Goal: Transaction & Acquisition: Purchase product/service

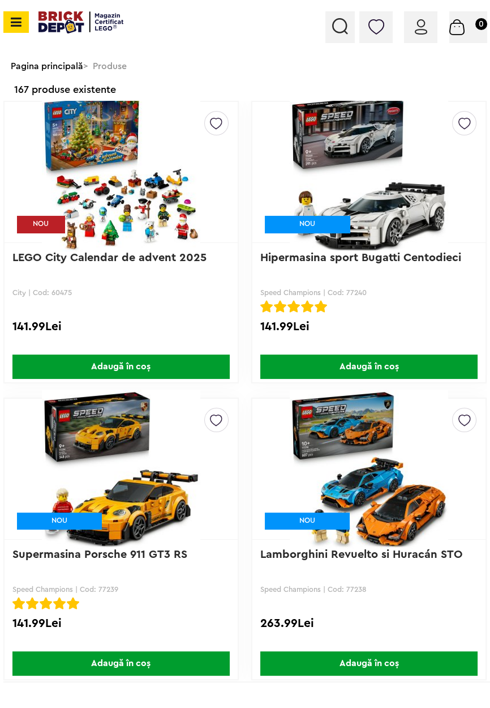
scroll to position [5, 0]
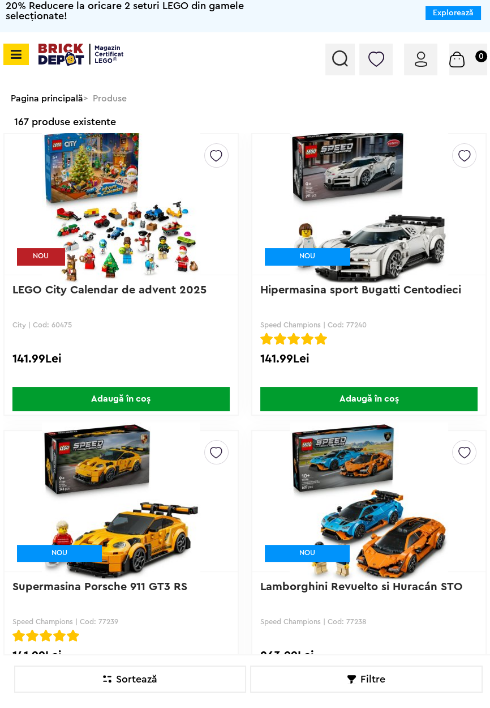
click at [425, 54] on img at bounding box center [421, 59] width 12 height 15
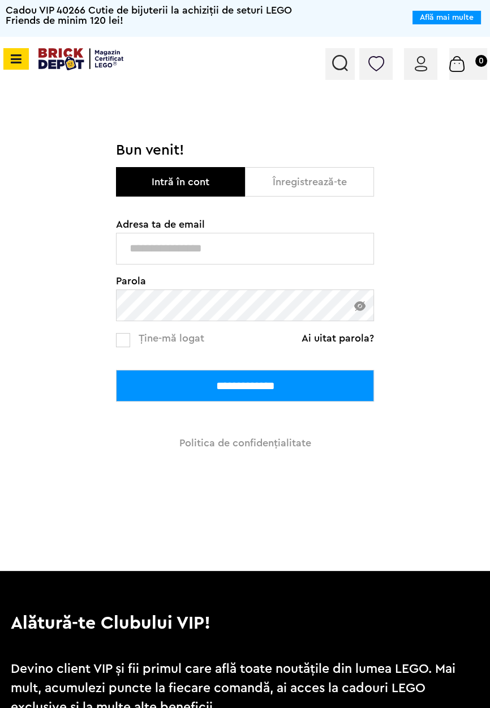
type input "**********"
click at [116, 370] on input "**********" at bounding box center [245, 386] width 258 height 32
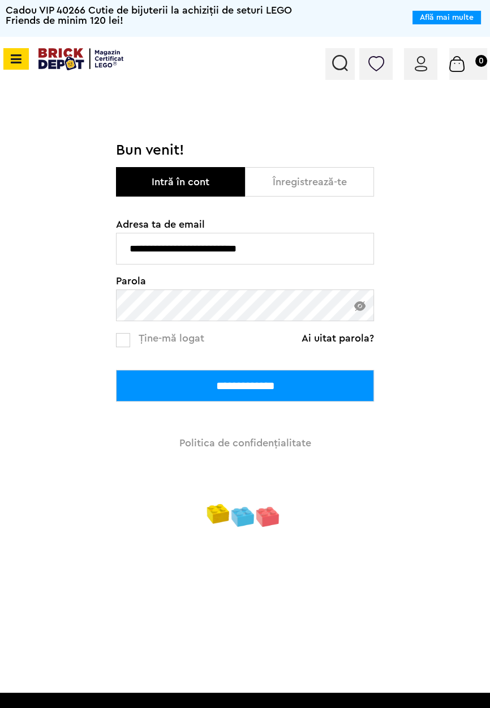
click at [349, 387] on input "**********" at bounding box center [245, 386] width 258 height 32
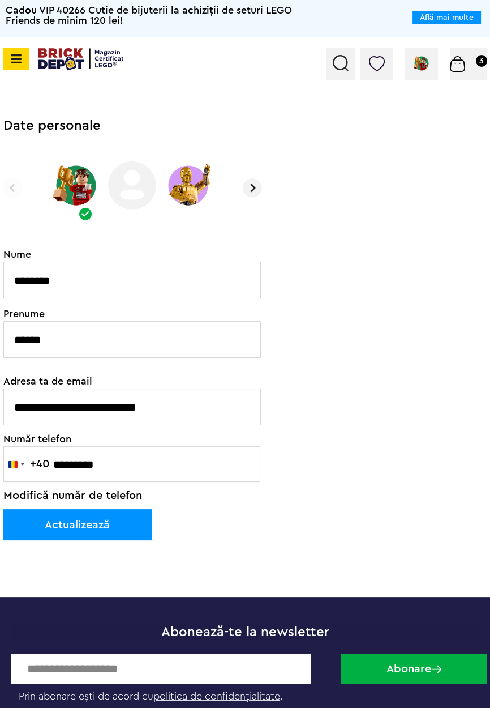
click at [18, 58] on icon at bounding box center [14, 59] width 14 height 12
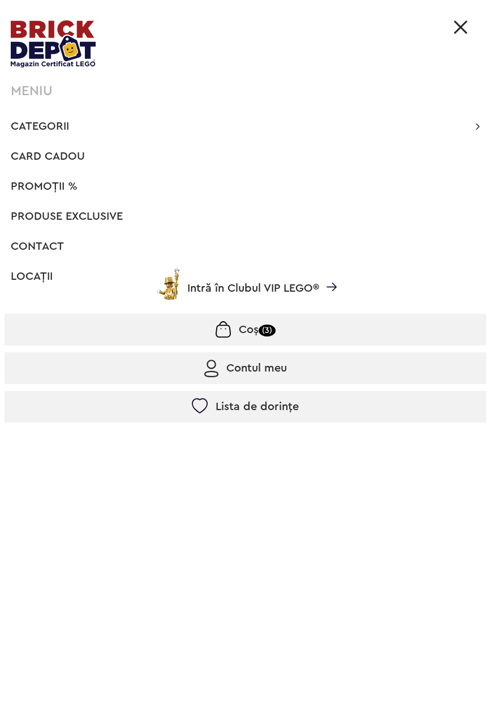
click at [11, 96] on div "MENIU" at bounding box center [249, 91] width 476 height 14
click at [27, 221] on span "Produse exclusive" at bounding box center [67, 216] width 112 height 11
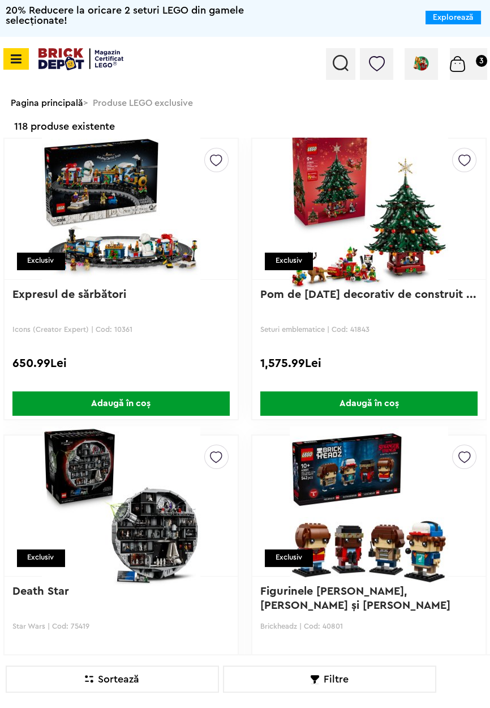
click at [448, 375] on div "1,575.99Lei" at bounding box center [369, 366] width 217 height 20
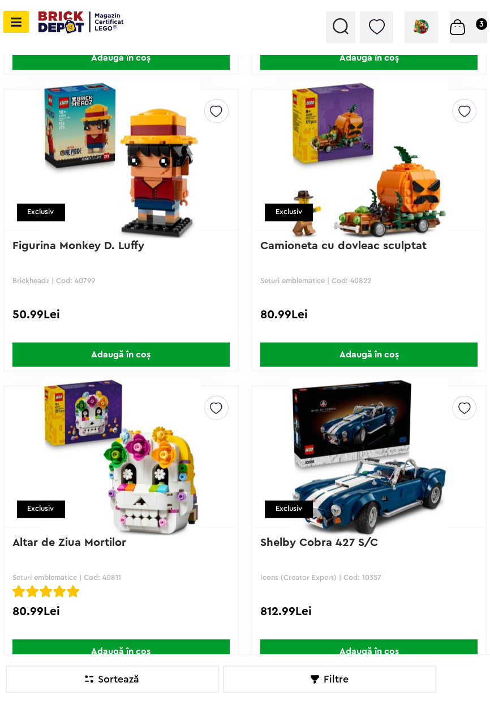
scroll to position [2207, 0]
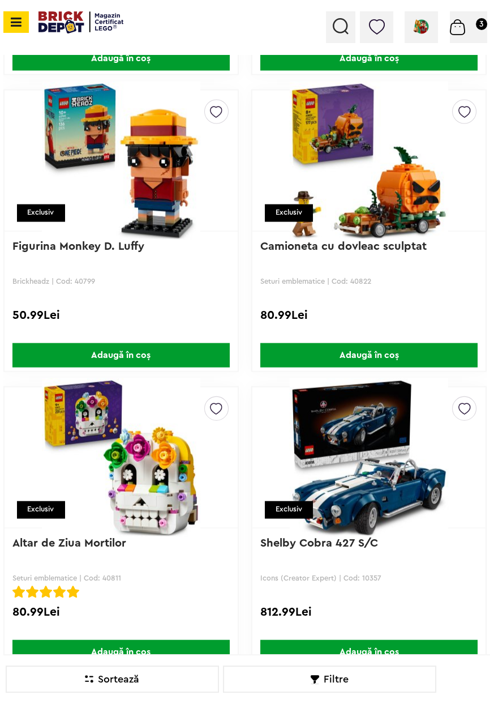
click at [424, 349] on span "Adaugă în coș" at bounding box center [369, 355] width 217 height 24
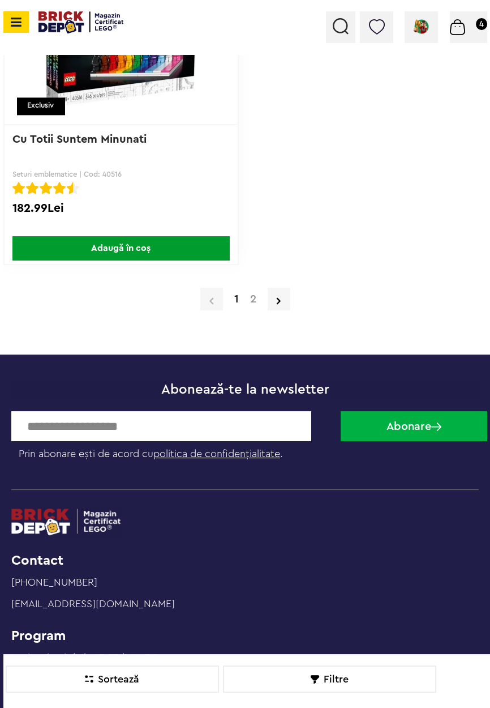
scroll to position [13881, 0]
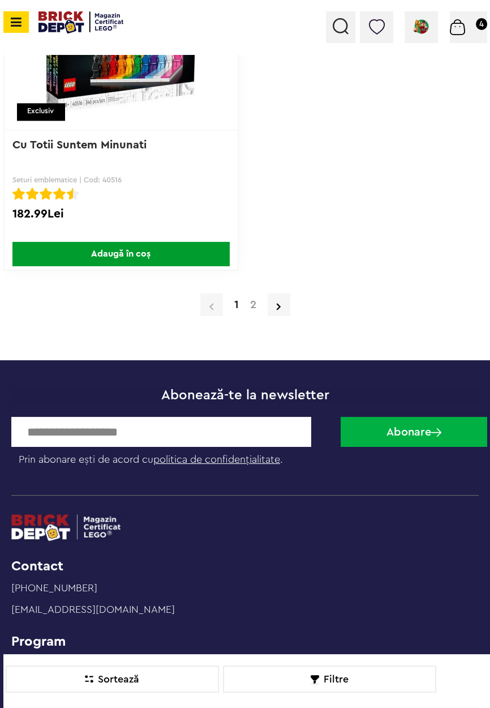
click at [255, 299] on link "2" at bounding box center [254, 304] width 18 height 11
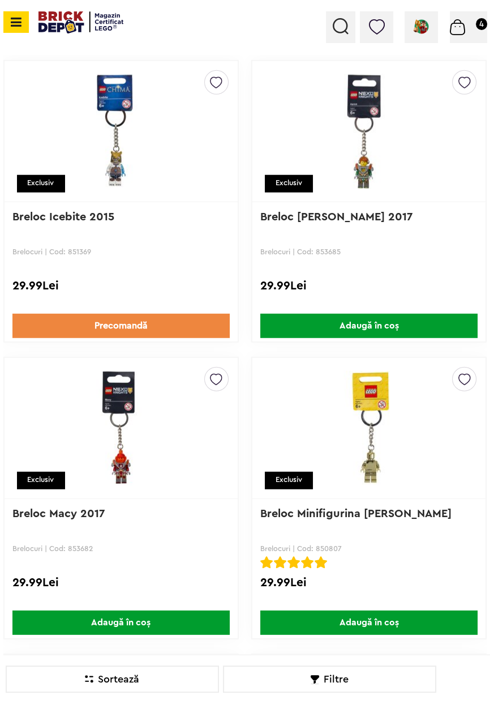
scroll to position [2792, 0]
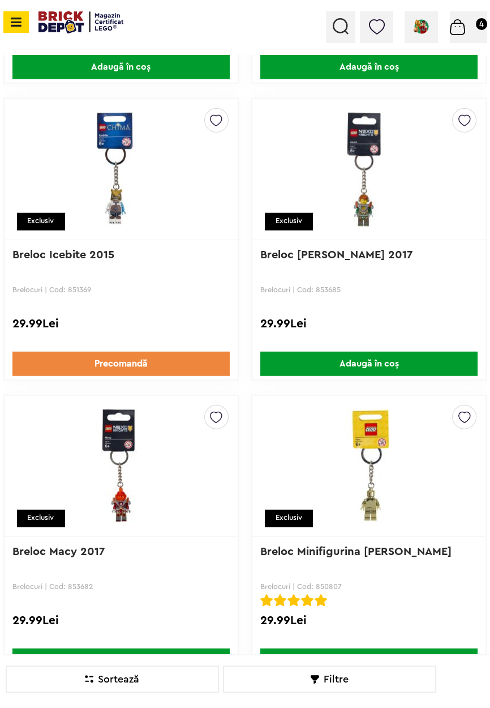
click at [14, 22] on icon at bounding box center [14, 22] width 14 height 12
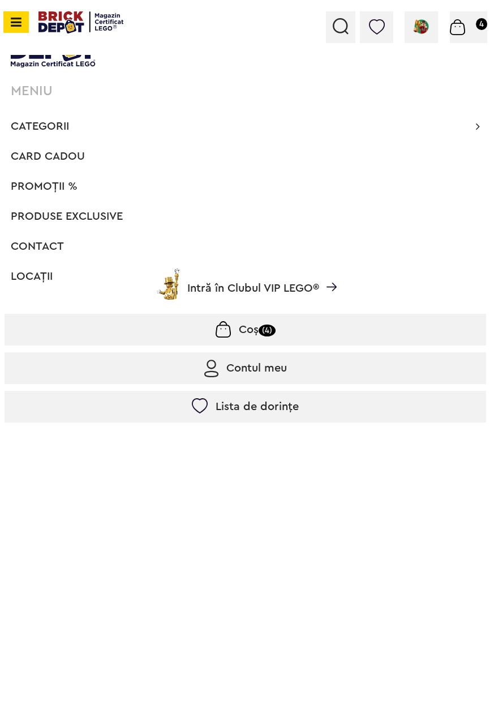
click at [27, 272] on link "Intră în Clubul VIP LEGO®" at bounding box center [246, 288] width 482 height 33
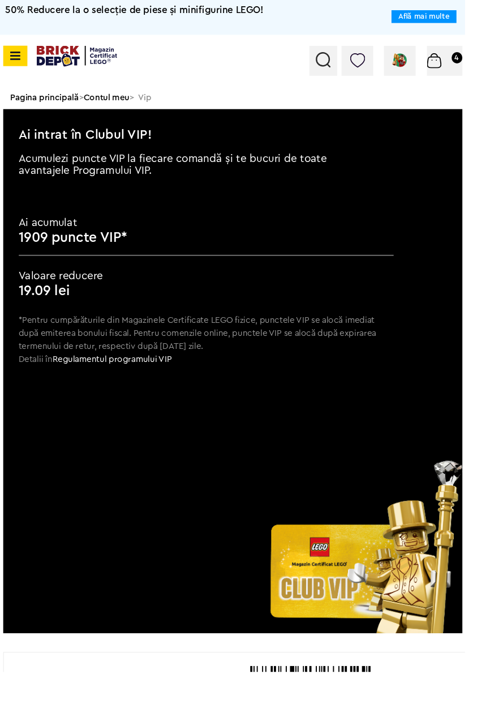
click at [17, 25] on div "Cadou VIP 40266 Cutie de bijuterii la achiziții de seturi LEGO Friends de minim…" at bounding box center [245, 18] width 490 height 37
click at [18, 62] on icon at bounding box center [14, 59] width 14 height 12
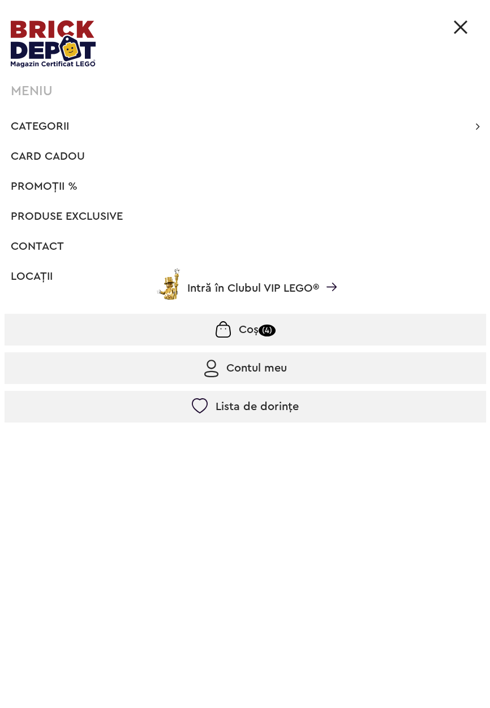
click at [30, 131] on span "Categorii" at bounding box center [40, 126] width 58 height 11
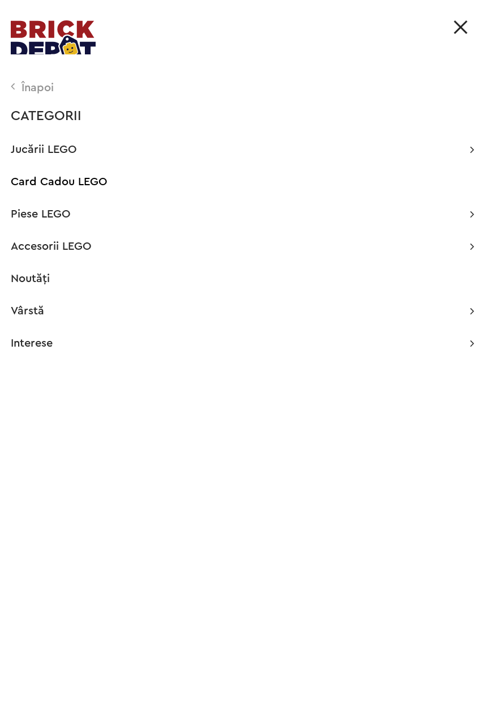
click at [19, 91] on div "Înapoi" at bounding box center [243, 87] width 464 height 11
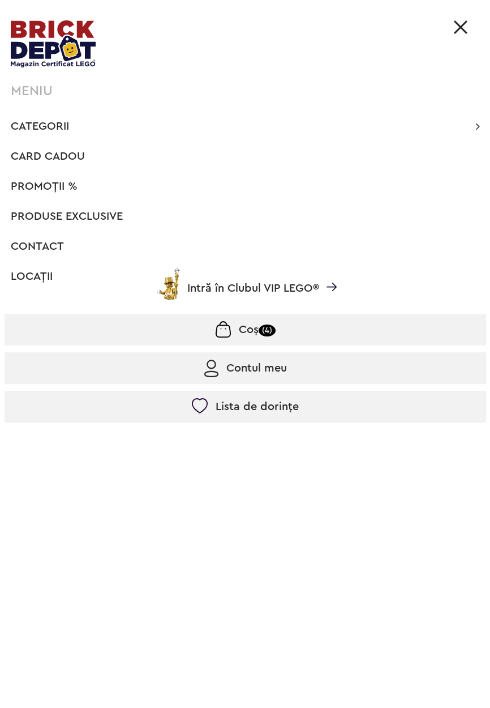
click at [23, 100] on div "MENIU Categorii Înapoi CATEGORII Jucării LEGO Card Cadou LEGO Animal Crossing A…" at bounding box center [245, 354] width 490 height 708
click at [27, 45] on img at bounding box center [53, 43] width 85 height 47
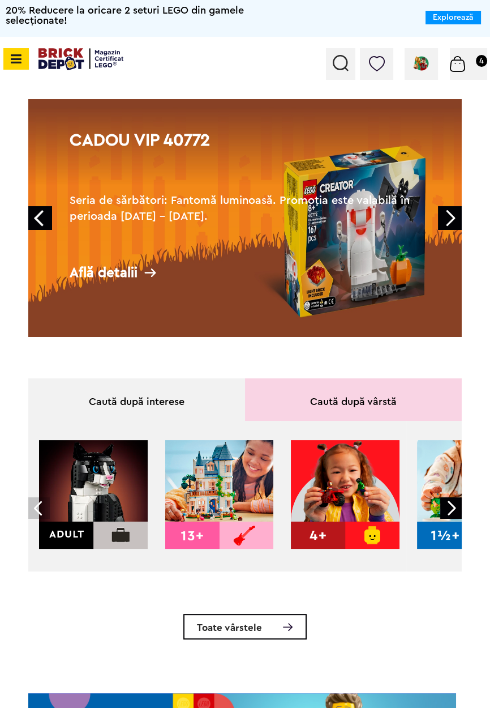
click at [453, 213] on link "Next" at bounding box center [450, 218] width 24 height 24
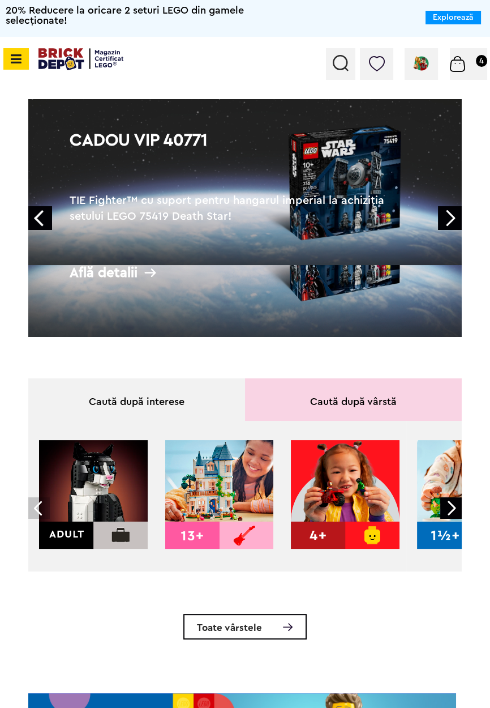
click at [458, 216] on link "Next" at bounding box center [450, 218] width 24 height 24
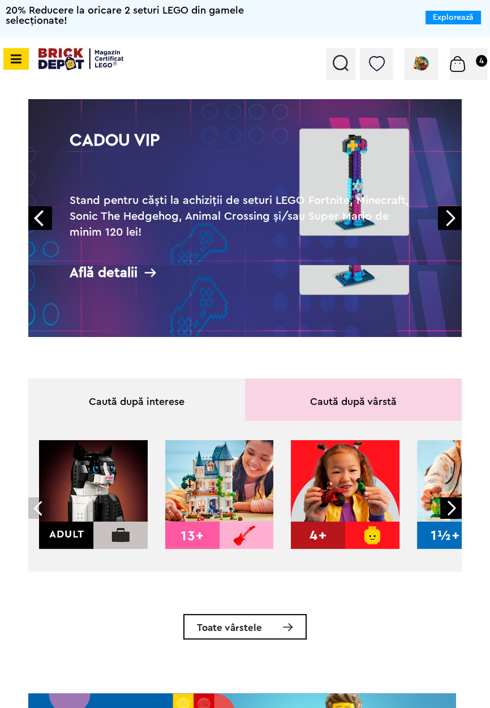
click at [457, 216] on link "Next" at bounding box center [450, 218] width 24 height 24
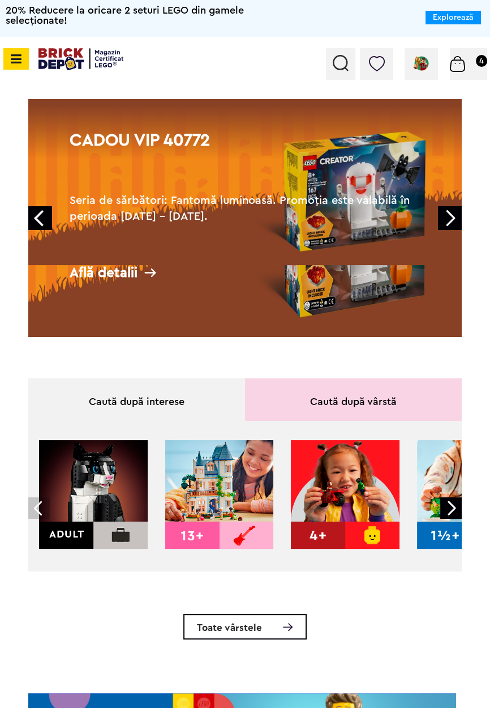
click at [456, 212] on link "Next" at bounding box center [450, 218] width 24 height 24
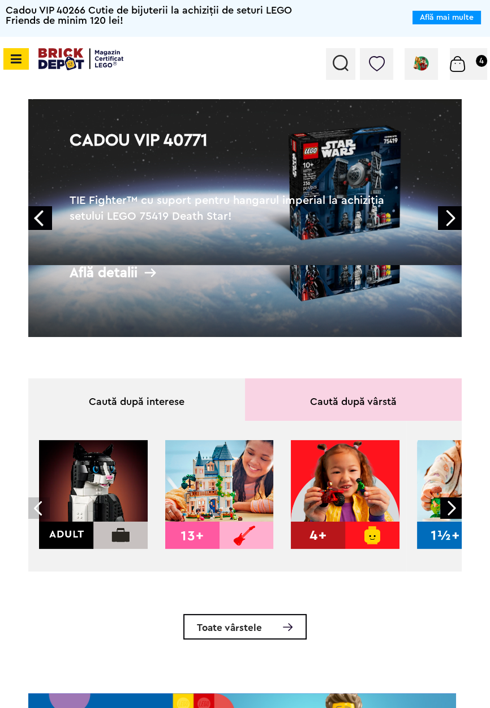
click at [456, 212] on link "Next" at bounding box center [450, 218] width 24 height 24
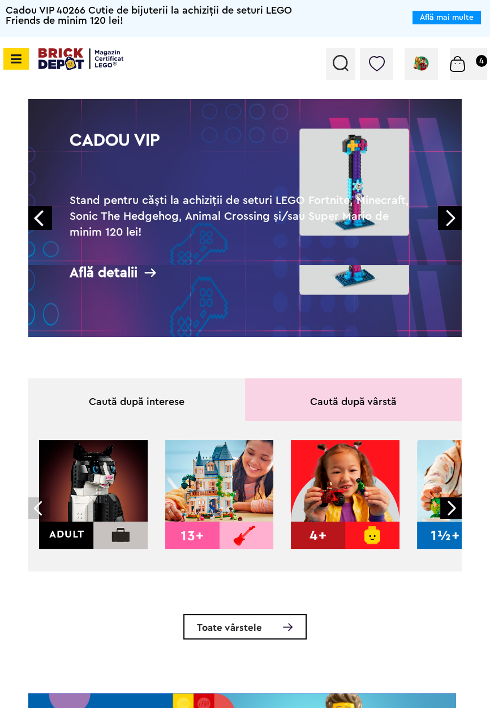
click at [456, 212] on link "Next" at bounding box center [450, 218] width 24 height 24
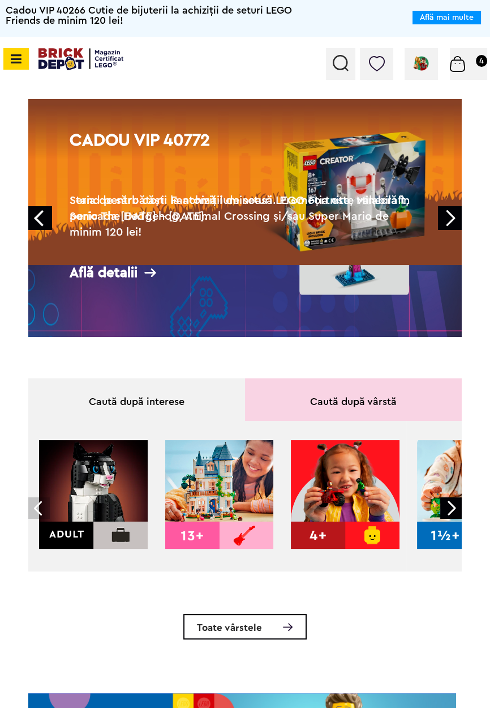
click at [455, 212] on link "Next" at bounding box center [450, 218] width 24 height 24
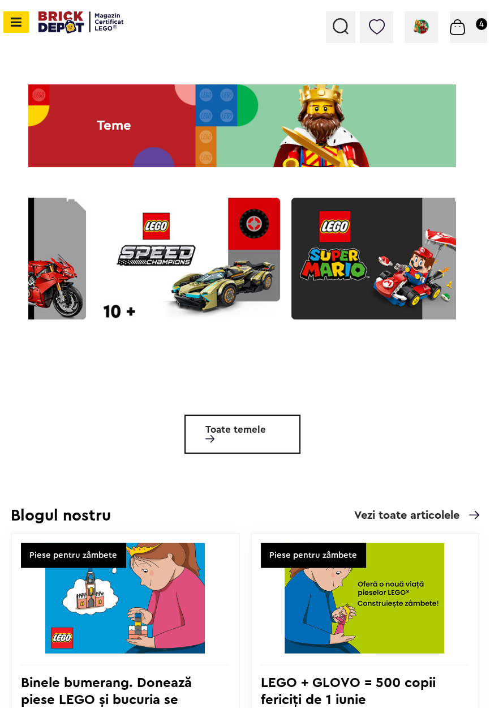
scroll to position [0, 1485]
click at [144, 280] on img at bounding box center [188, 258] width 183 height 142
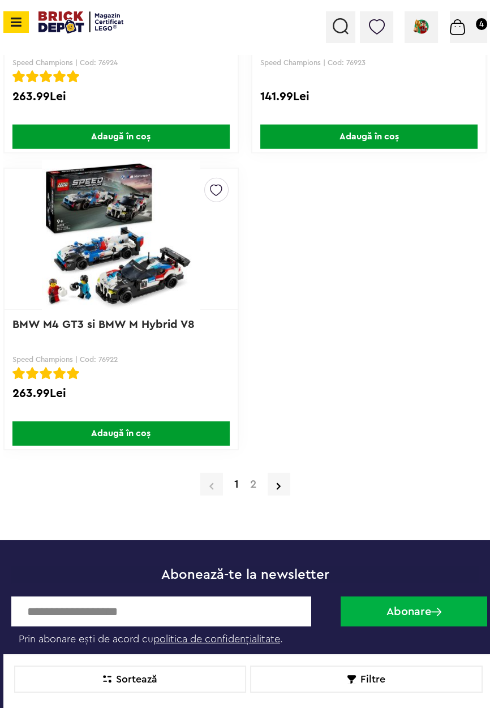
scroll to position [3020, 0]
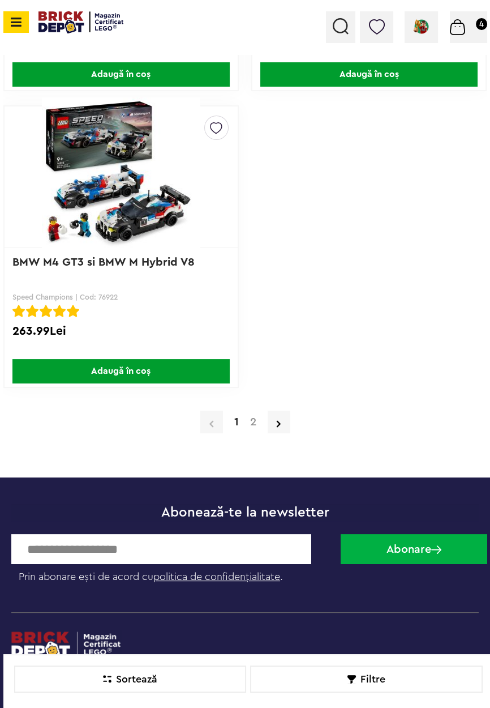
click at [253, 417] on a=LEGO%20Speed%20Champions&order=1&page=2"] "2" at bounding box center [254, 421] width 18 height 11
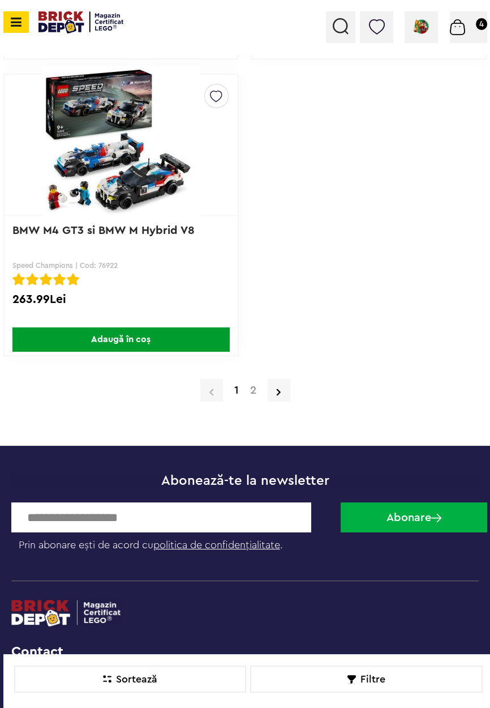
scroll to position [3136, 0]
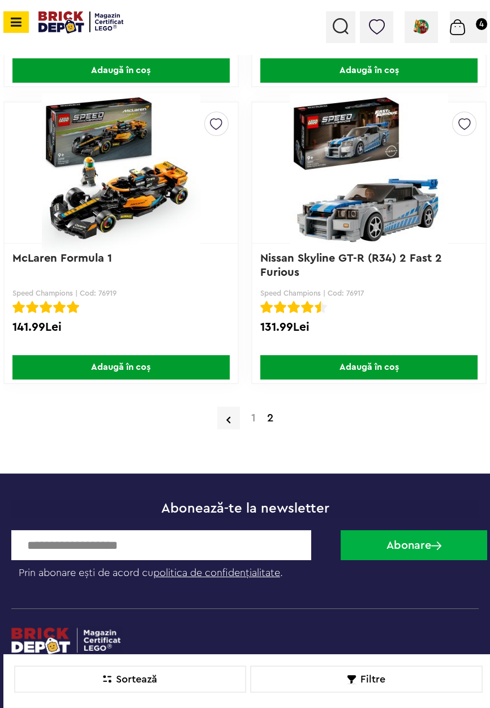
scroll to position [415, 0]
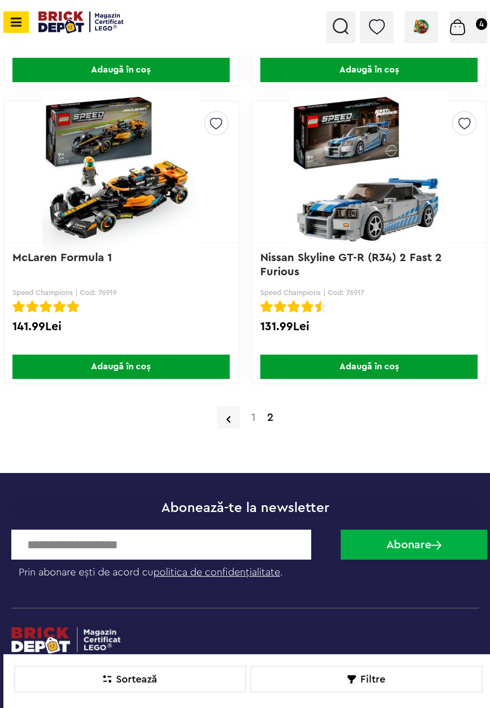
click at [249, 415] on a=LEGO%20Speed%20Champions&order=1&page=1"] "1" at bounding box center [254, 417] width 16 height 11
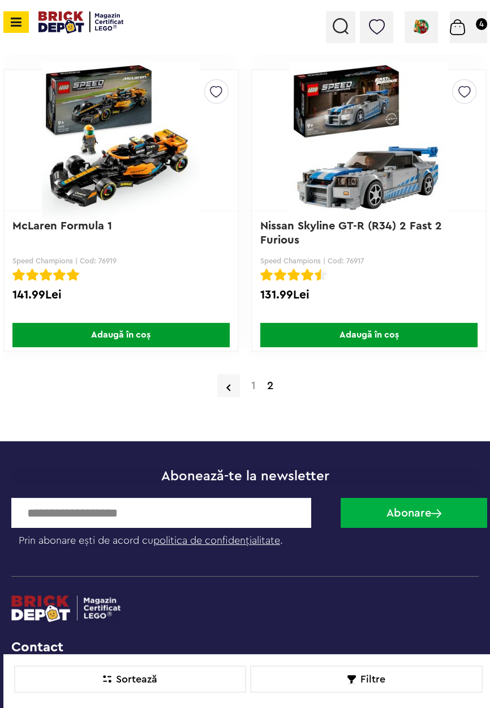
scroll to position [469, 0]
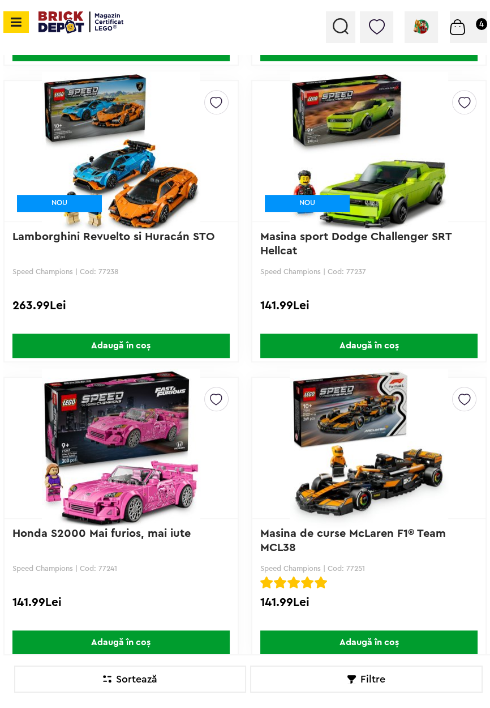
scroll to position [439, 0]
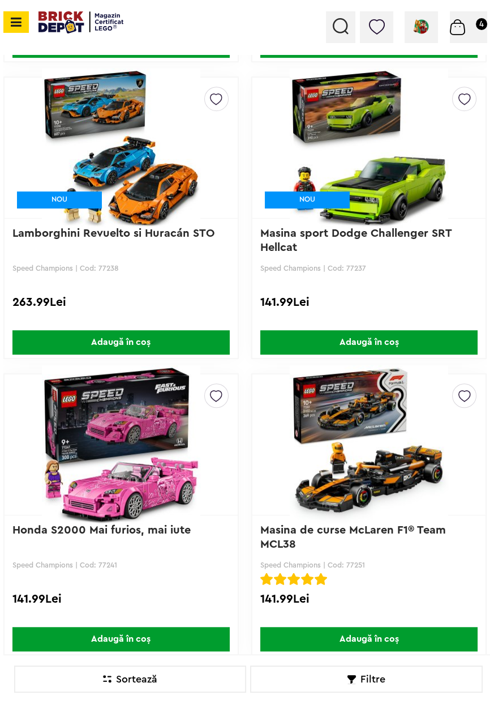
click at [425, 341] on span "Adaugă în coș" at bounding box center [369, 342] width 217 height 24
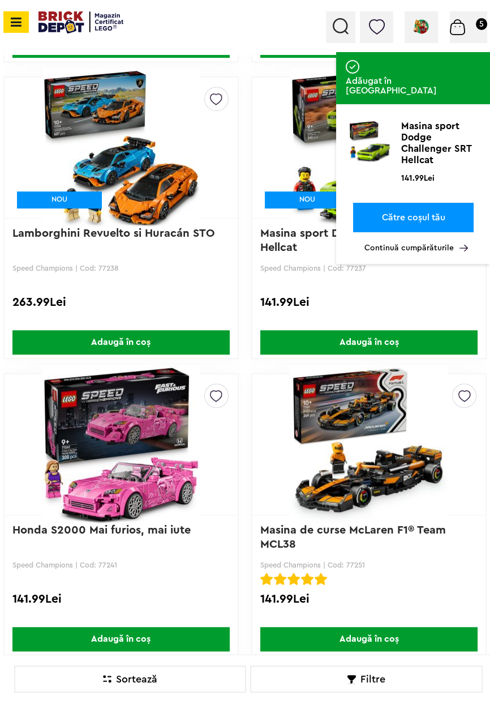
click at [459, 203] on link "Către coșul tău" at bounding box center [413, 217] width 121 height 29
